Goal: Task Accomplishment & Management: Use online tool/utility

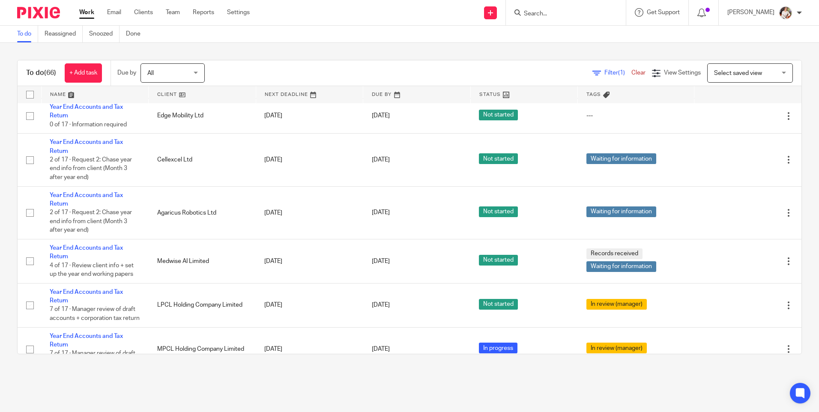
scroll to position [2736, 0]
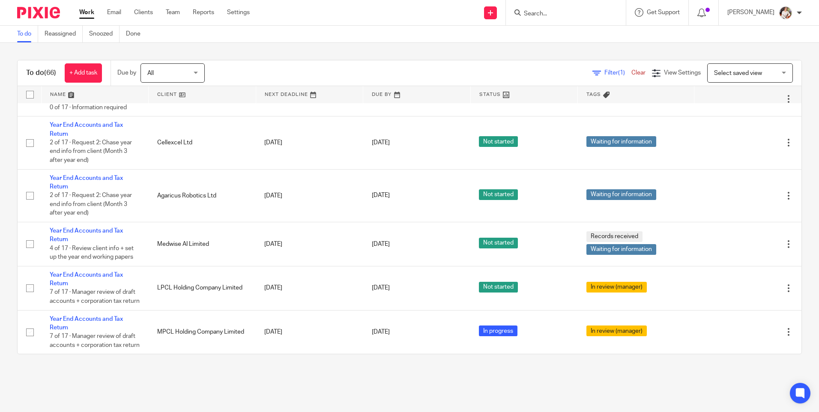
click at [553, 15] on input "Search" at bounding box center [561, 14] width 77 height 8
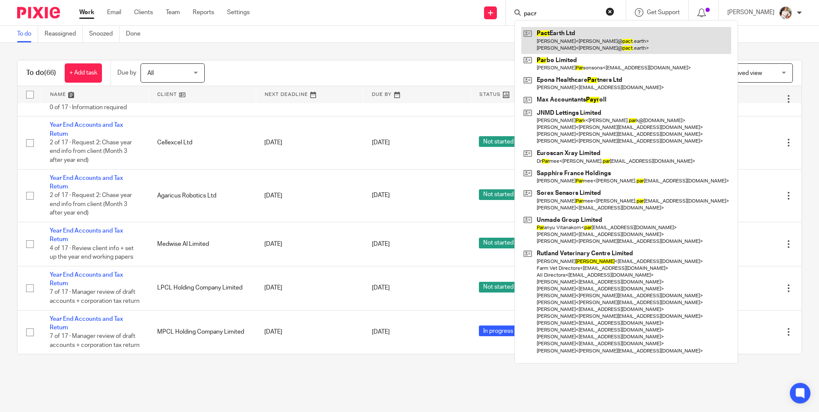
type input "pacr"
click at [564, 34] on link at bounding box center [627, 40] width 210 height 27
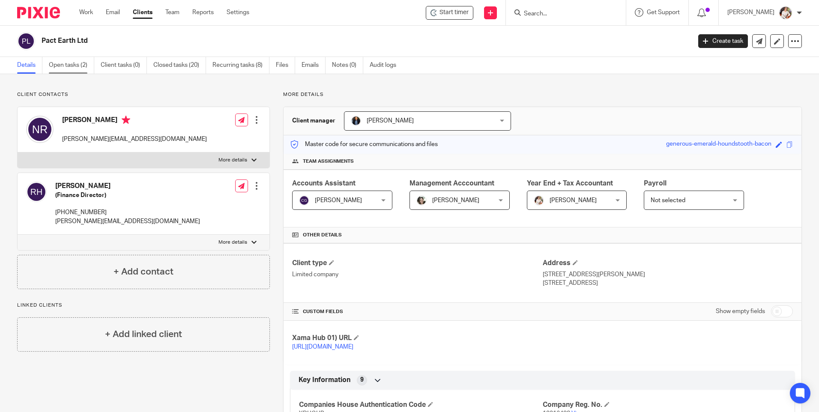
click at [56, 66] on link "Open tasks (2)" at bounding box center [71, 65] width 45 height 17
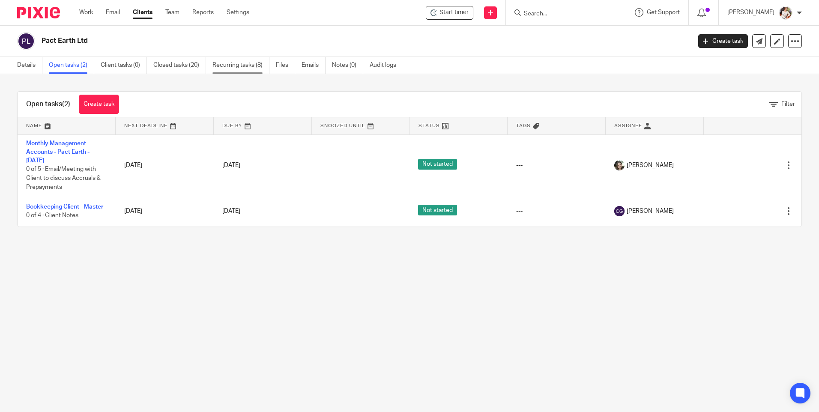
click at [244, 60] on link "Recurring tasks (8)" at bounding box center [241, 65] width 57 height 17
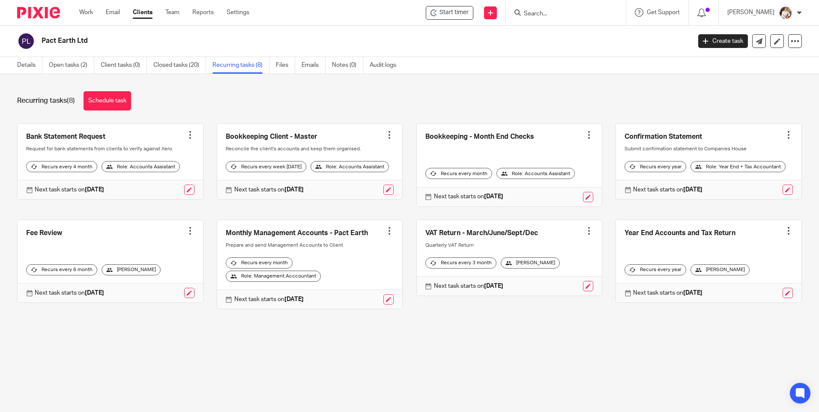
click at [785, 235] on div at bounding box center [789, 231] width 9 height 9
click at [759, 260] on link "Create task" at bounding box center [744, 263] width 69 height 12
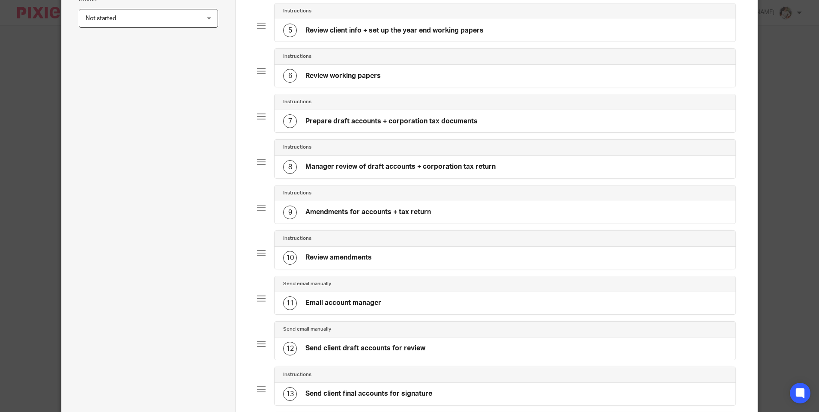
scroll to position [557, 0]
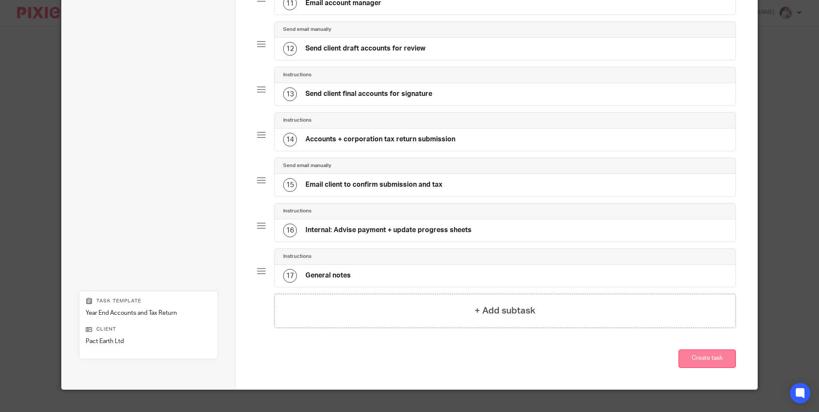
click at [712, 359] on button "Create task" at bounding box center [707, 359] width 57 height 18
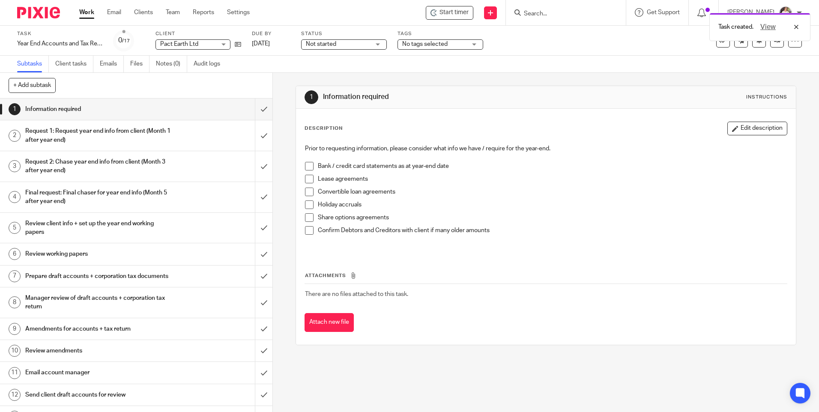
click at [443, 9] on div "Task created. View" at bounding box center [610, 25] width 401 height 33
click at [450, 12] on span "Start timer" at bounding box center [454, 12] width 29 height 9
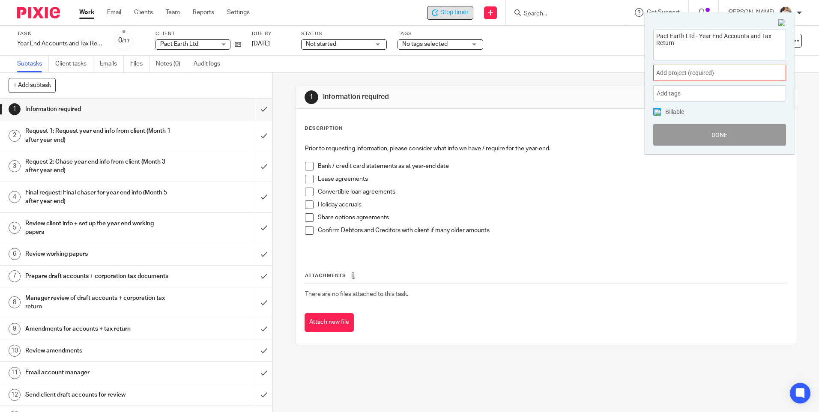
click at [777, 74] on span at bounding box center [777, 73] width 13 height 2
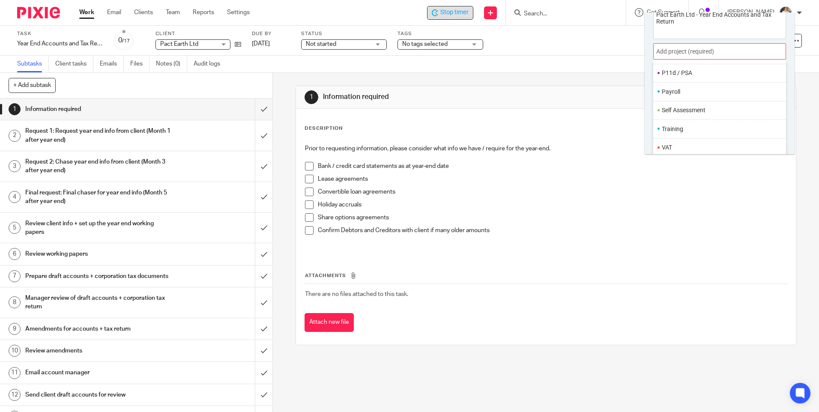
scroll to position [42, 0]
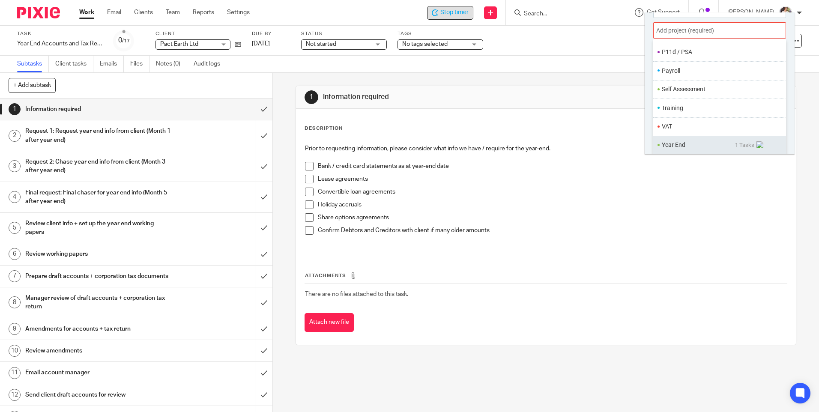
click at [683, 150] on ul "Year End 1 Tasks" at bounding box center [720, 145] width 133 height 18
click at [677, 145] on li "Year End" at bounding box center [698, 145] width 73 height 9
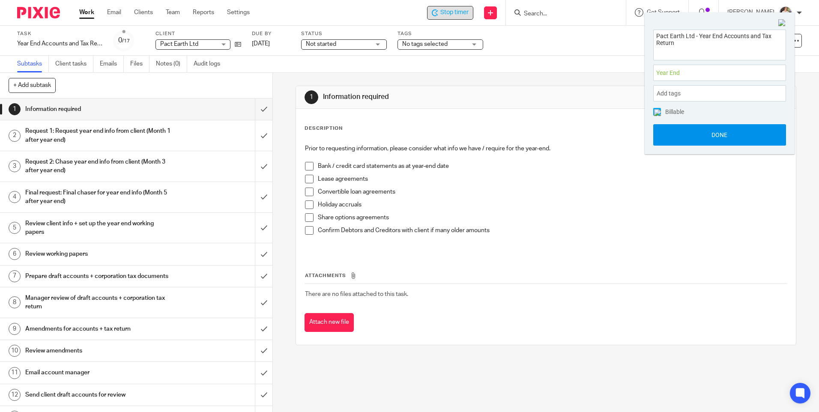
click at [673, 129] on button "Done" at bounding box center [720, 134] width 133 height 21
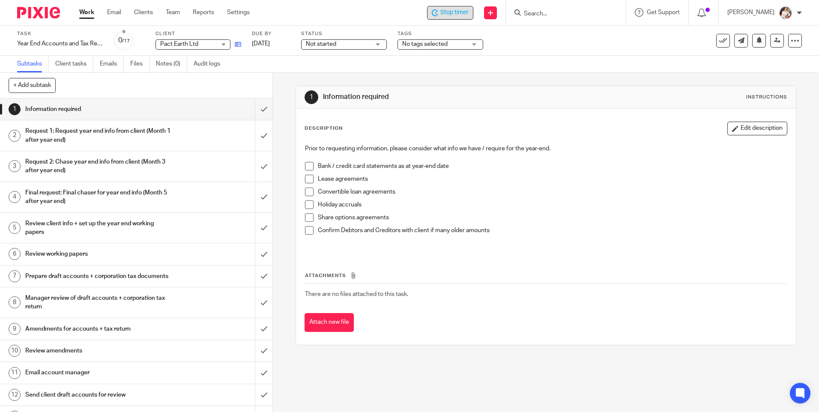
click at [234, 44] on link at bounding box center [236, 44] width 11 height 9
